Goal: Use online tool/utility: Utilize a website feature to perform a specific function

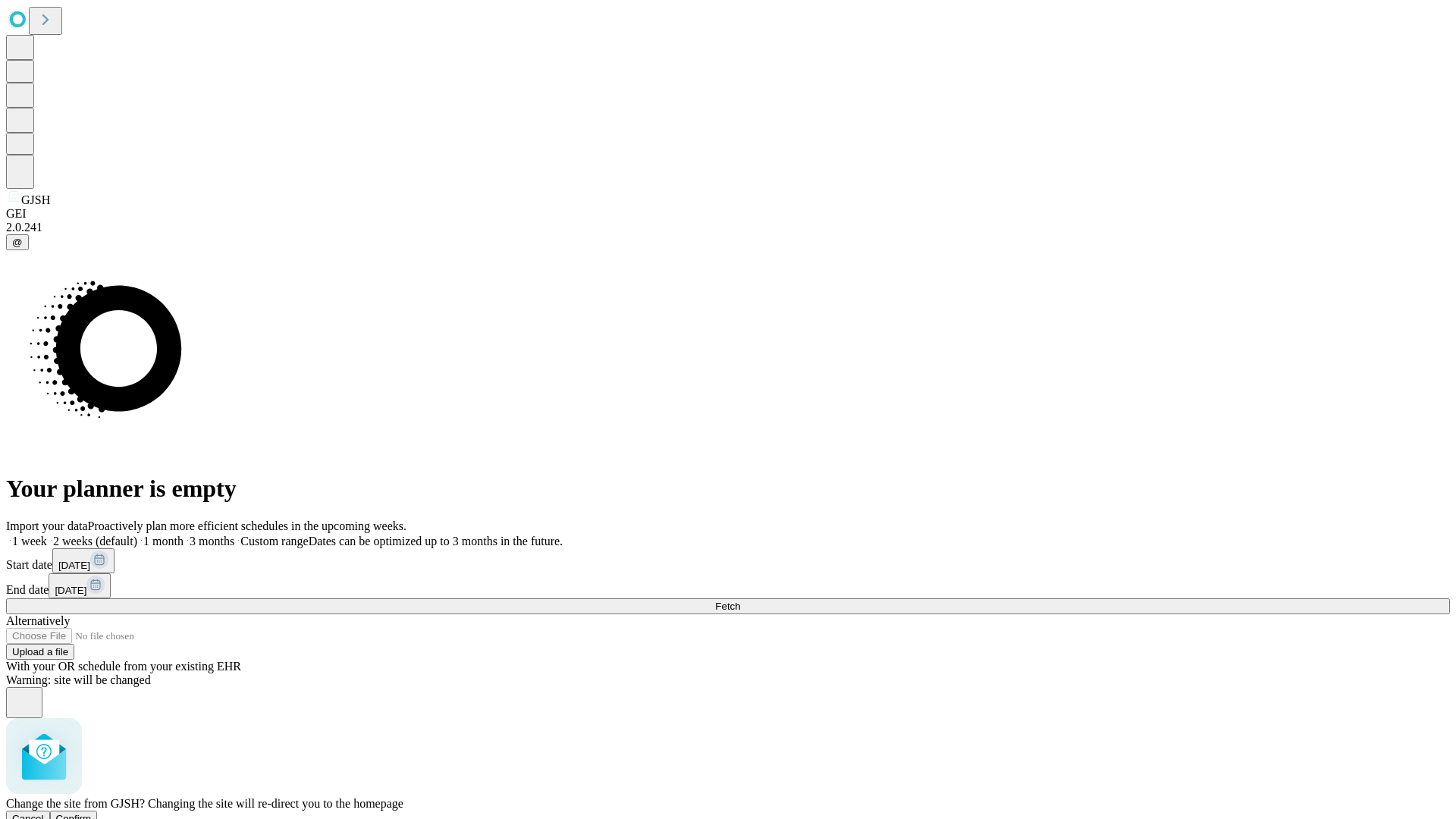
click at [92, 813] on span "Confirm" at bounding box center [74, 818] width 36 height 11
click at [137, 535] on label "2 weeks (default)" at bounding box center [92, 541] width 91 height 13
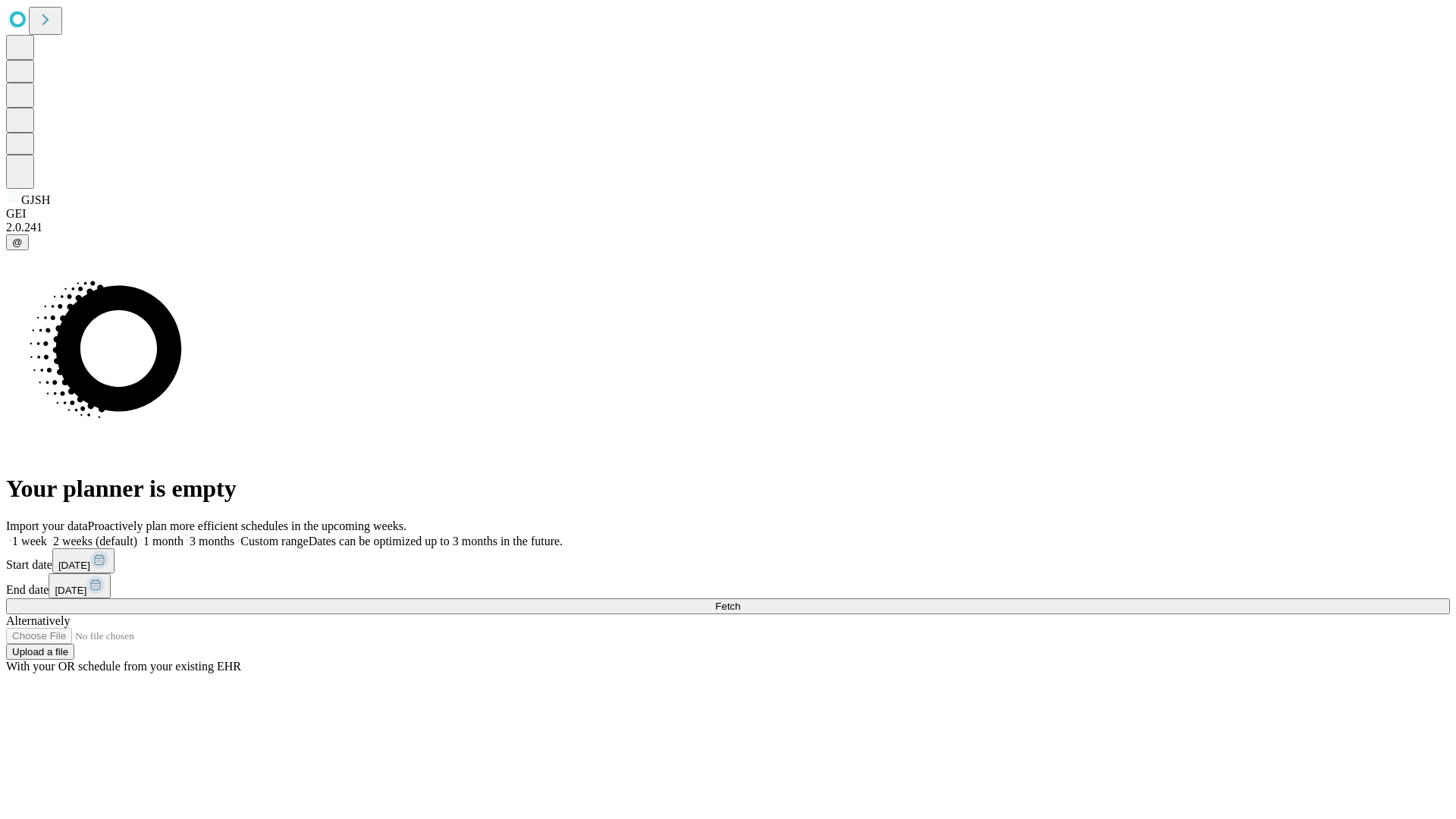
click at [740, 601] on span "Fetch" at bounding box center [727, 606] width 25 height 11
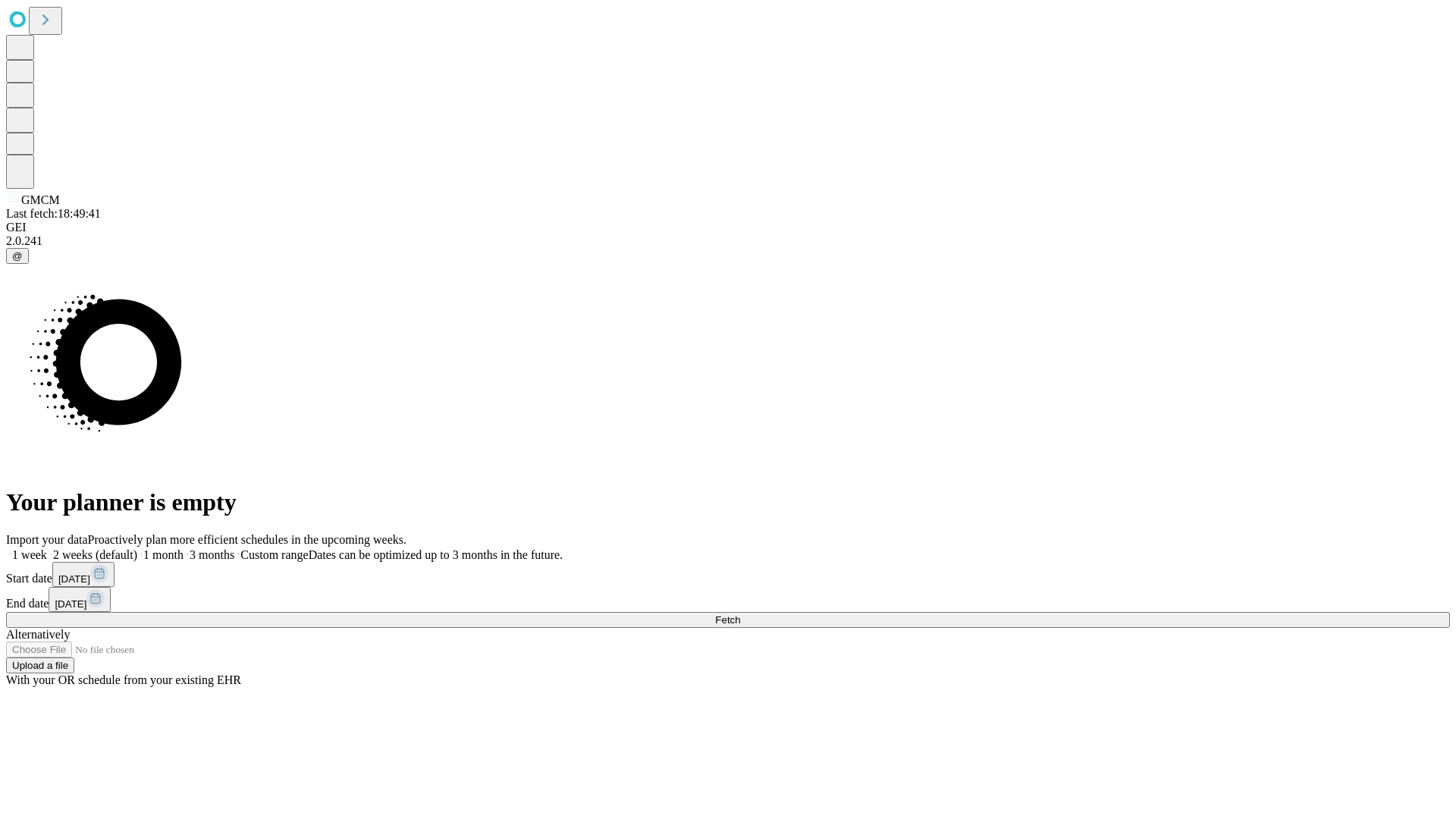
click at [137, 548] on label "2 weeks (default)" at bounding box center [92, 554] width 91 height 13
click at [740, 614] on span "Fetch" at bounding box center [727, 620] width 25 height 11
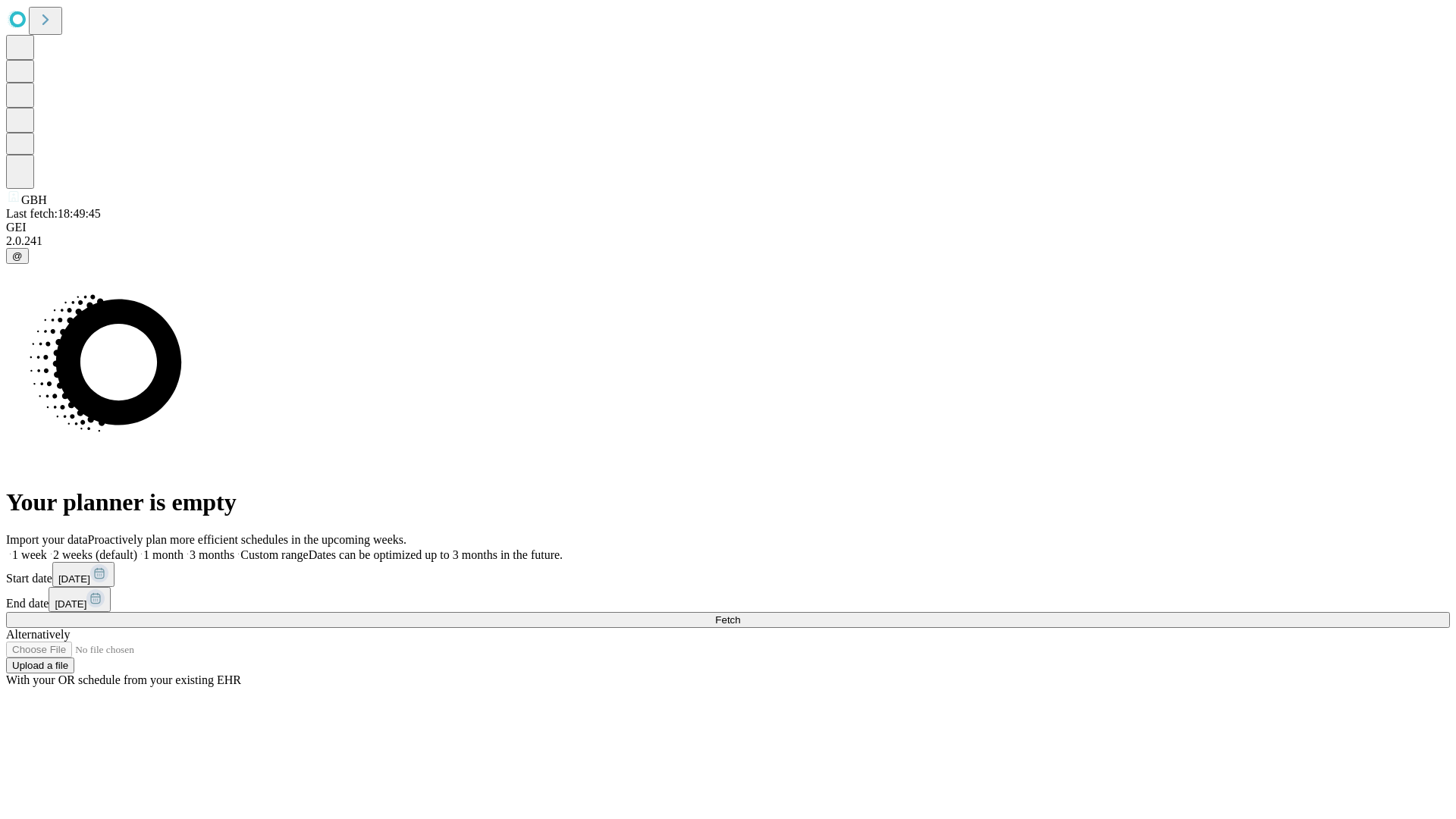
click at [740, 614] on span "Fetch" at bounding box center [727, 620] width 25 height 11
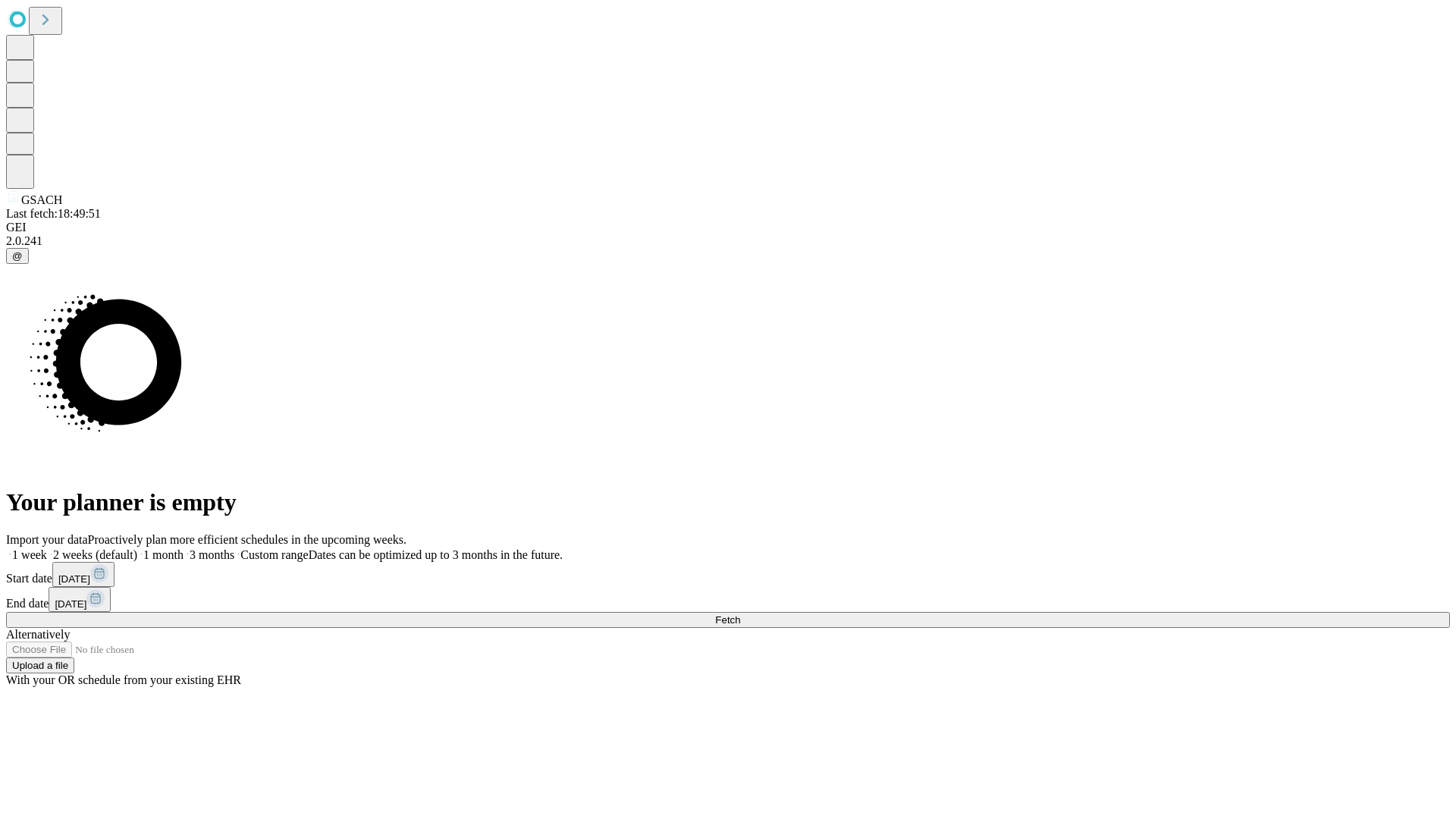
click at [137, 548] on label "2 weeks (default)" at bounding box center [92, 554] width 91 height 13
click at [740, 614] on span "Fetch" at bounding box center [727, 620] width 25 height 11
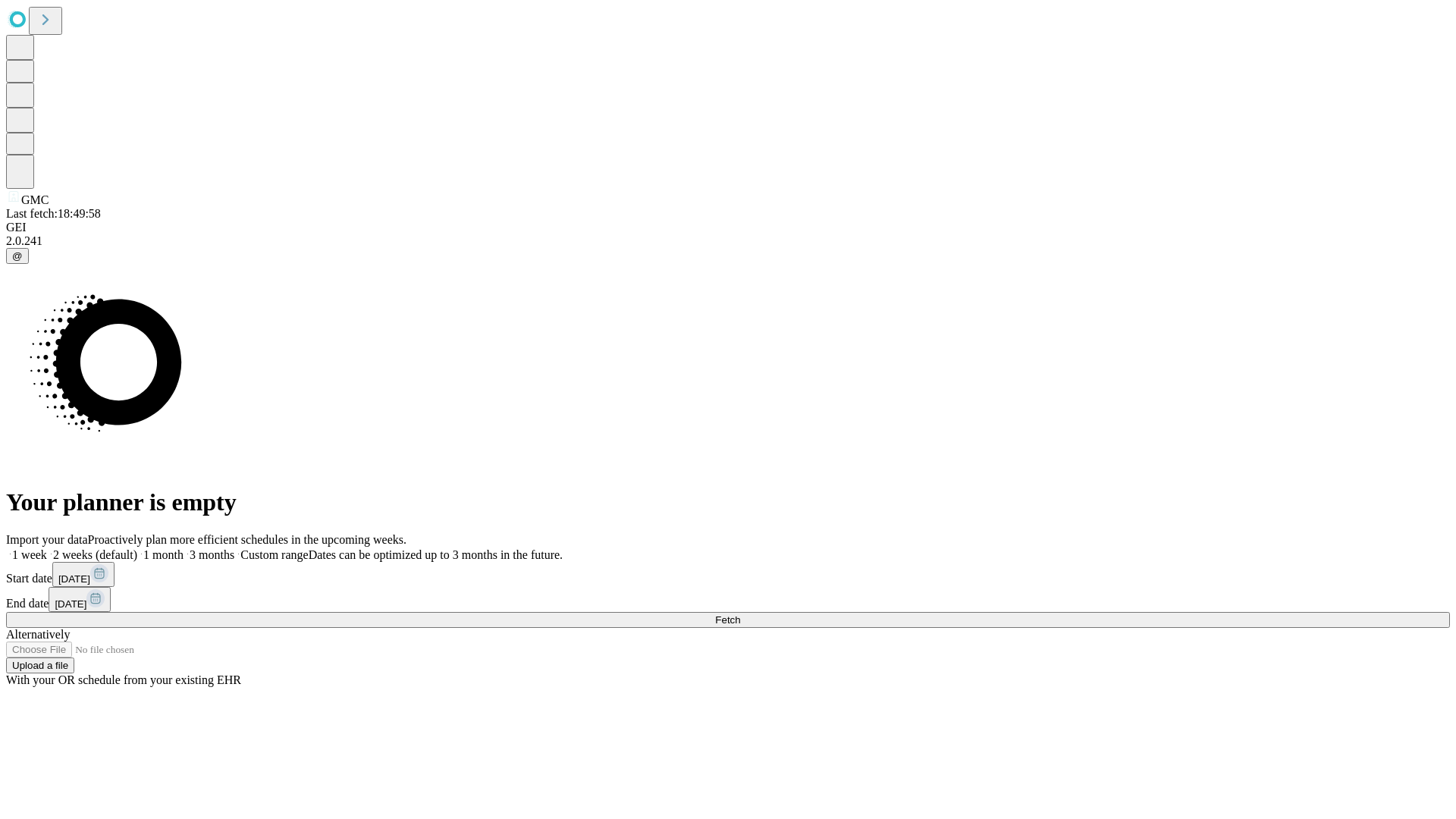
click at [137, 548] on label "2 weeks (default)" at bounding box center [92, 554] width 91 height 13
click at [740, 614] on span "Fetch" at bounding box center [727, 620] width 25 height 11
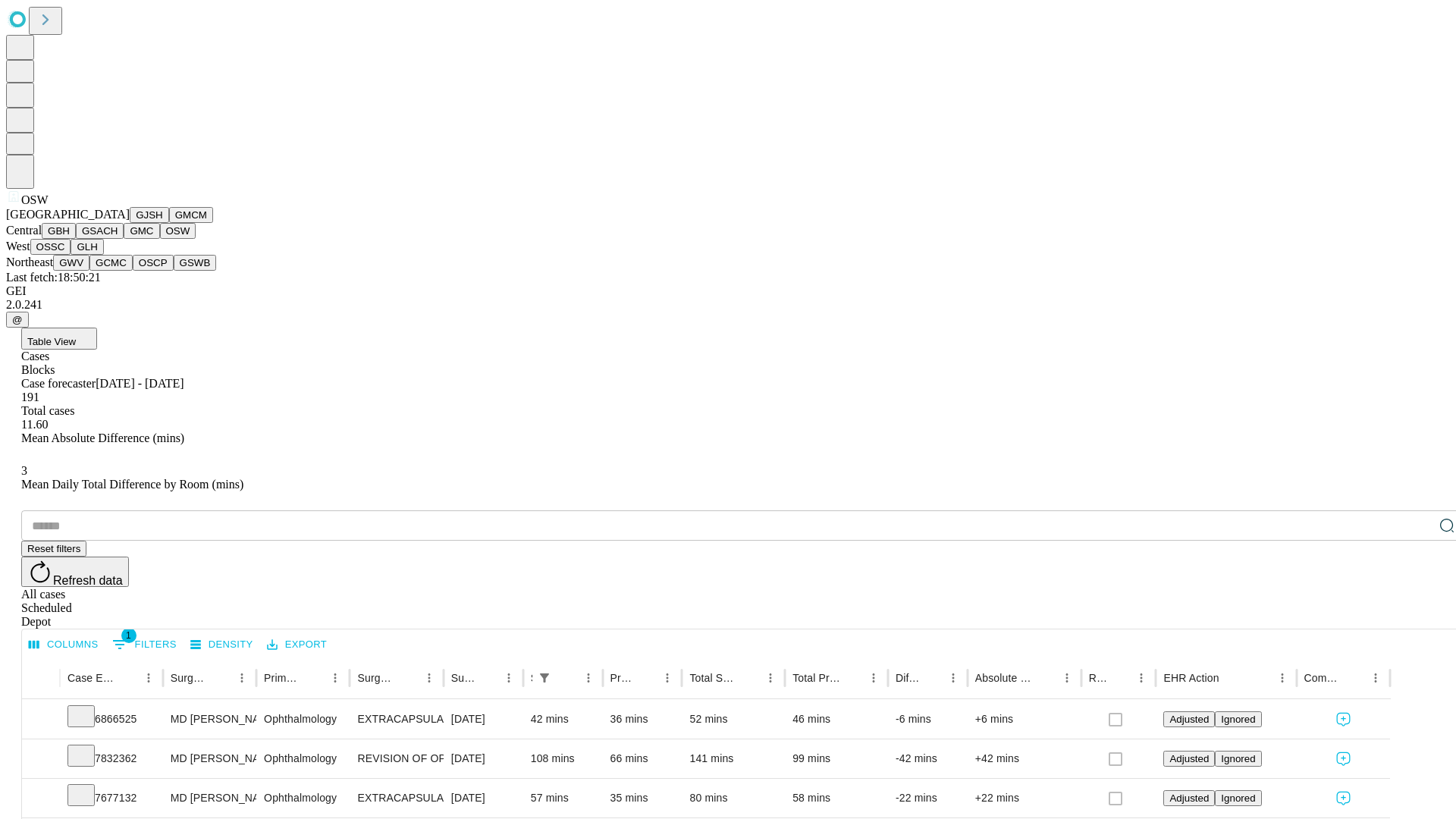
click at [72, 255] on button "OSSC" at bounding box center [51, 246] width 41 height 16
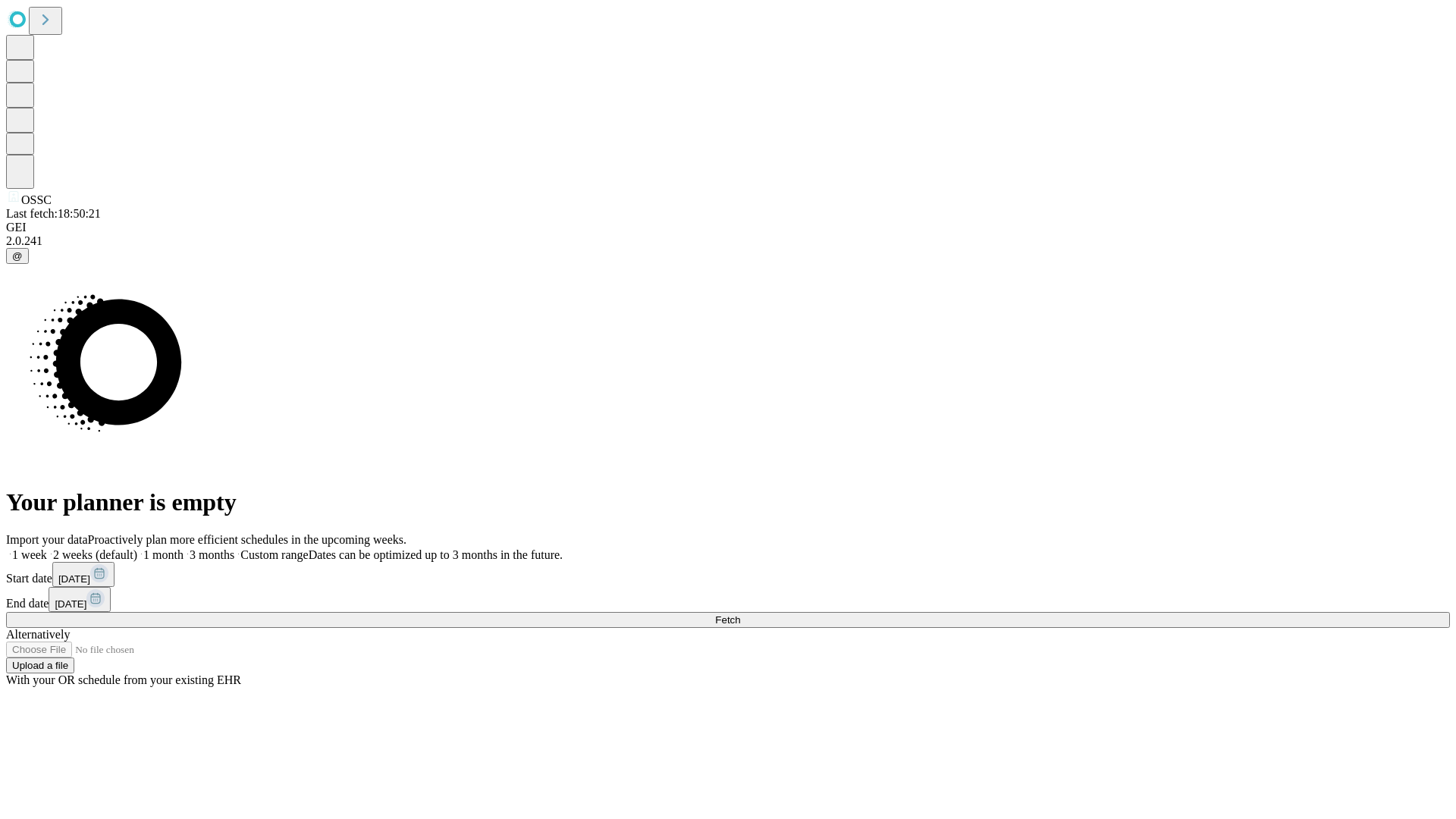
click at [740, 614] on span "Fetch" at bounding box center [727, 620] width 25 height 11
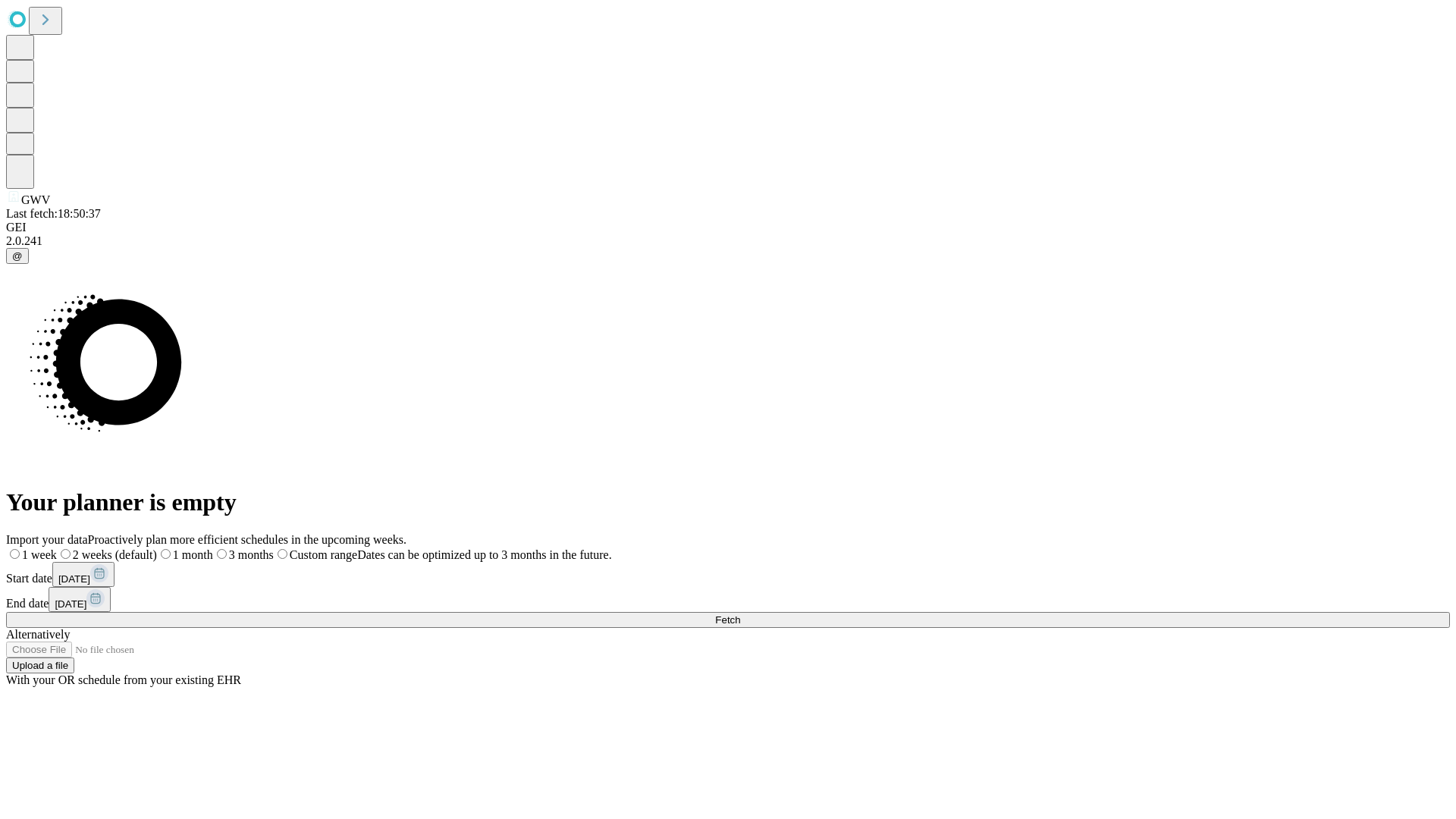
click at [157, 548] on label "2 weeks (default)" at bounding box center [107, 554] width 100 height 13
click at [740, 614] on span "Fetch" at bounding box center [727, 620] width 25 height 11
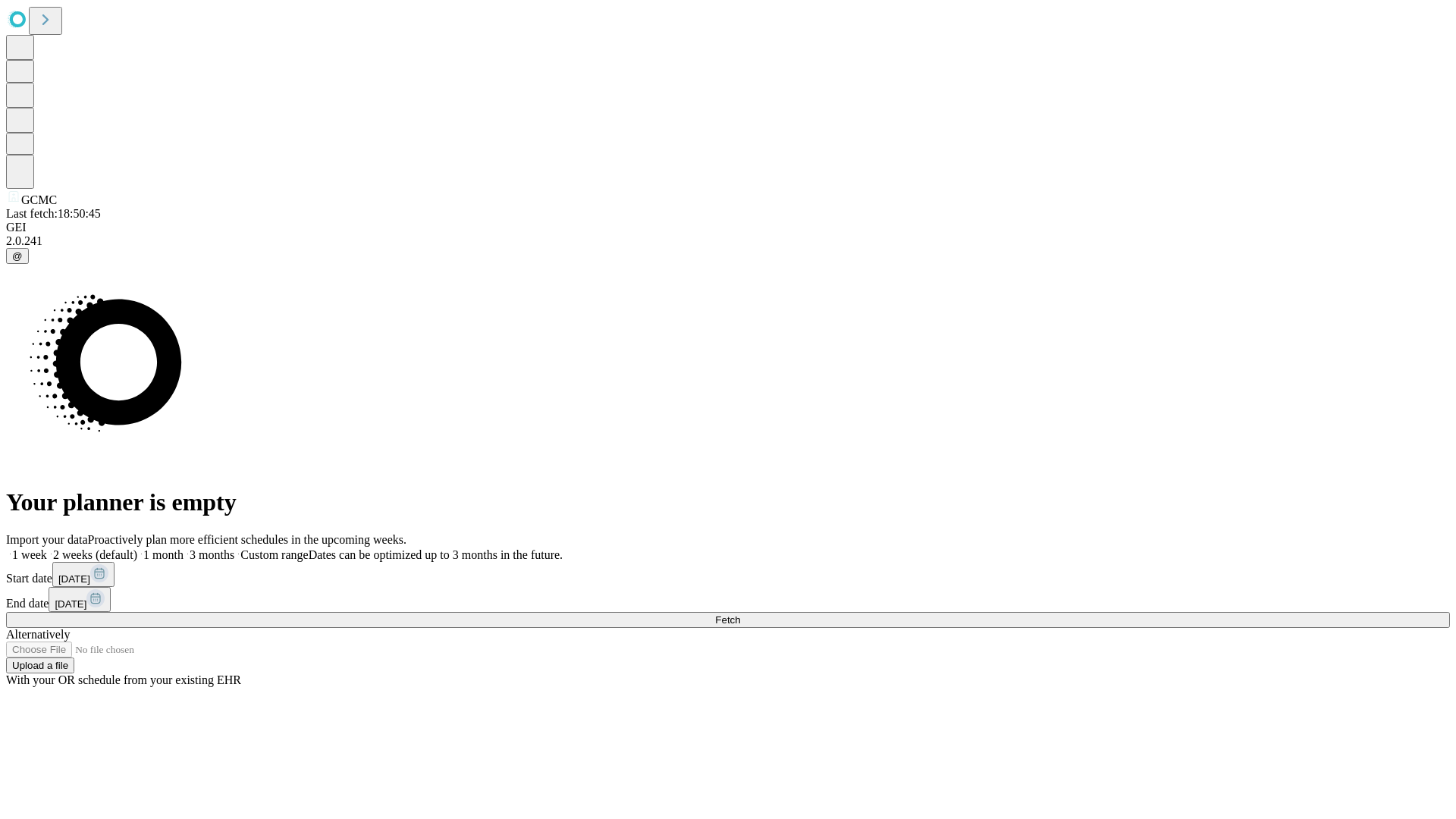
click at [137, 548] on label "2 weeks (default)" at bounding box center [92, 554] width 91 height 13
click at [740, 614] on span "Fetch" at bounding box center [727, 620] width 25 height 11
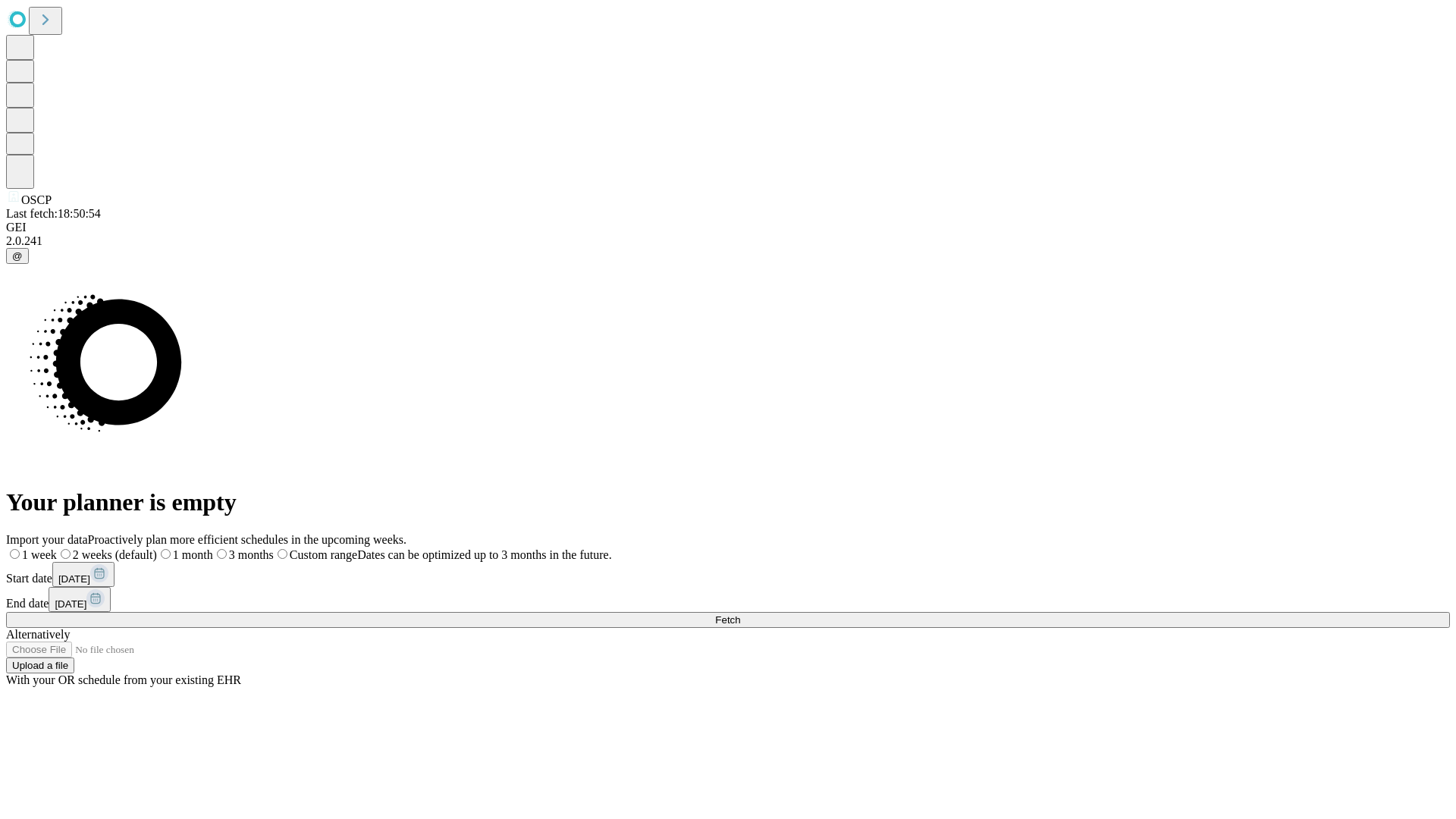
click at [740, 614] on span "Fetch" at bounding box center [727, 620] width 25 height 11
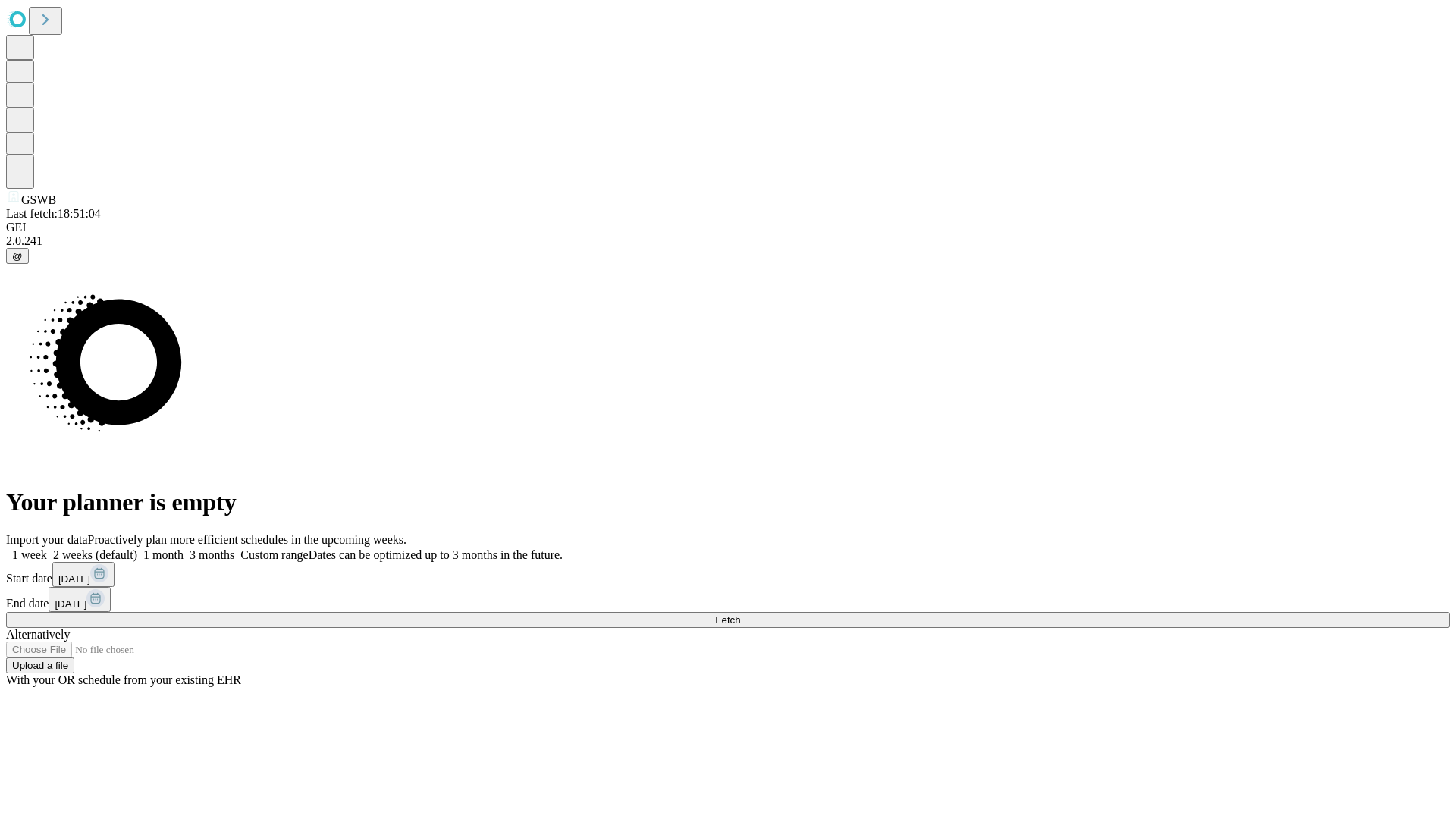
click at [740, 614] on span "Fetch" at bounding box center [727, 620] width 25 height 11
